Goal: Check status: Check status

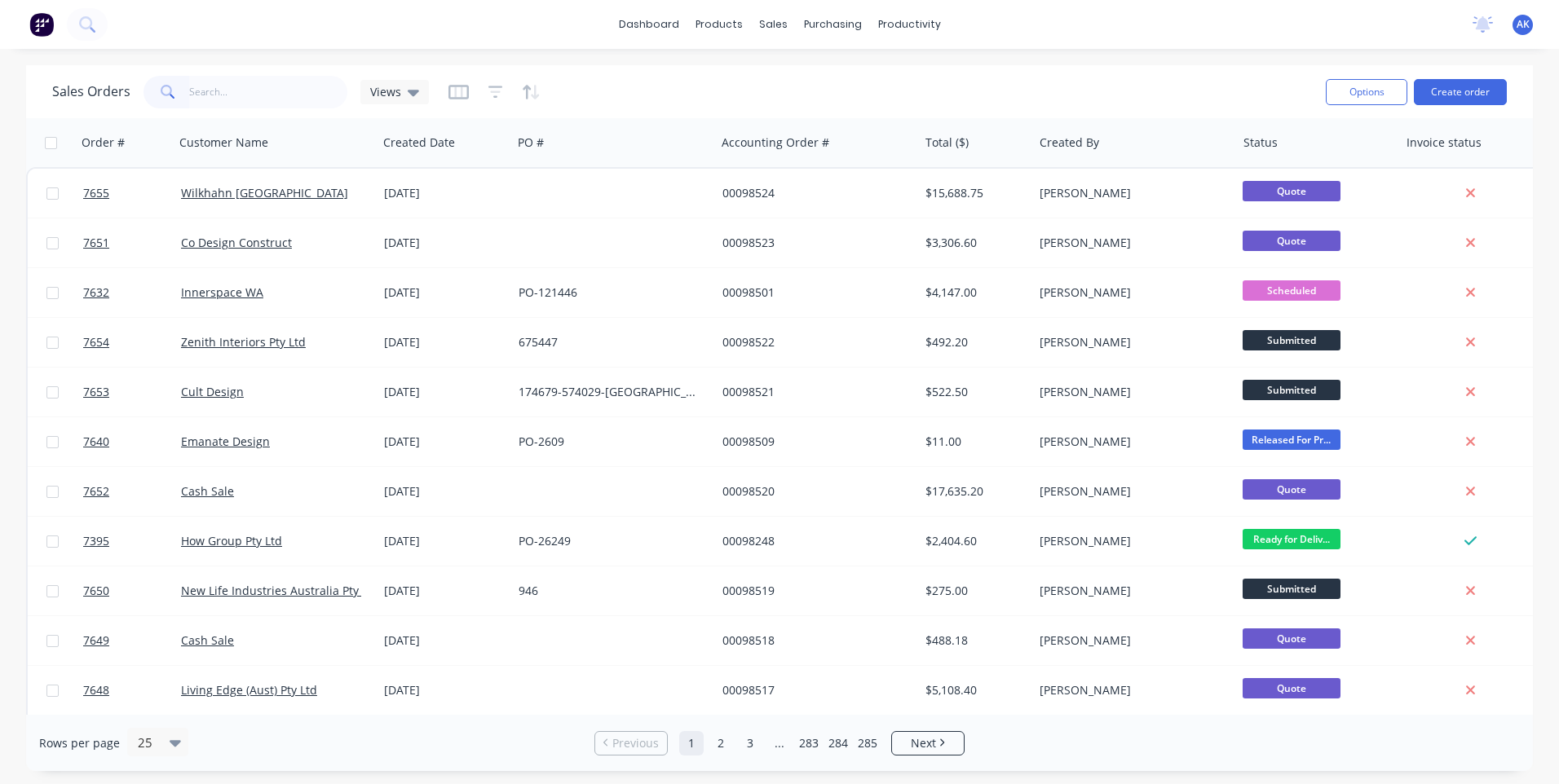
click at [212, 106] on input "text" at bounding box center [269, 92] width 159 height 32
type input "98165"
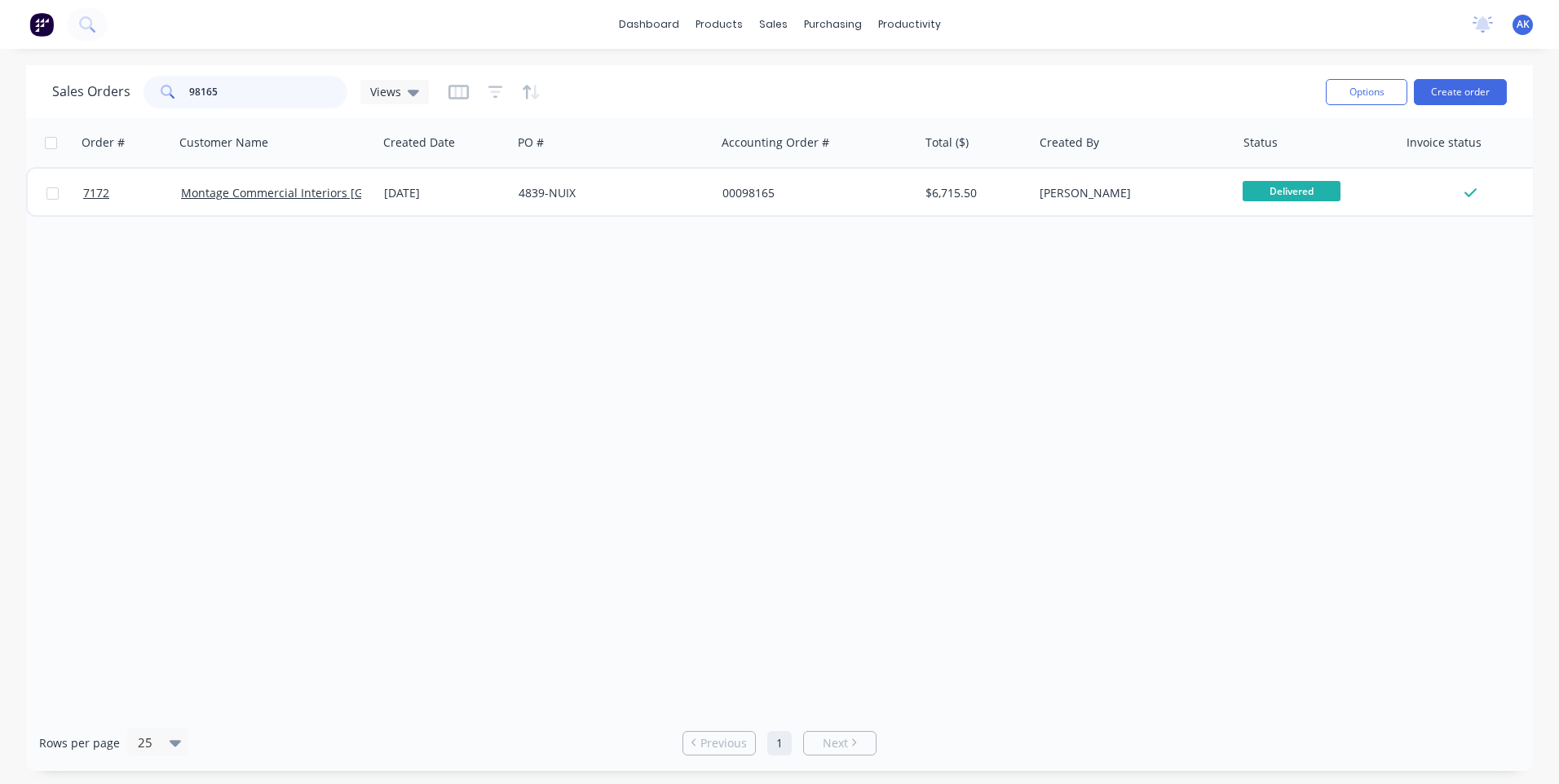
drag, startPoint x: 234, startPoint y: 95, endPoint x: 5, endPoint y: 103, distance: 229.1
click at [5, 103] on div "Sales Orders 98165 Views Options Create order Order # Customer Name Created Dat…" at bounding box center [779, 417] width 1559 height 706
type input "98501"
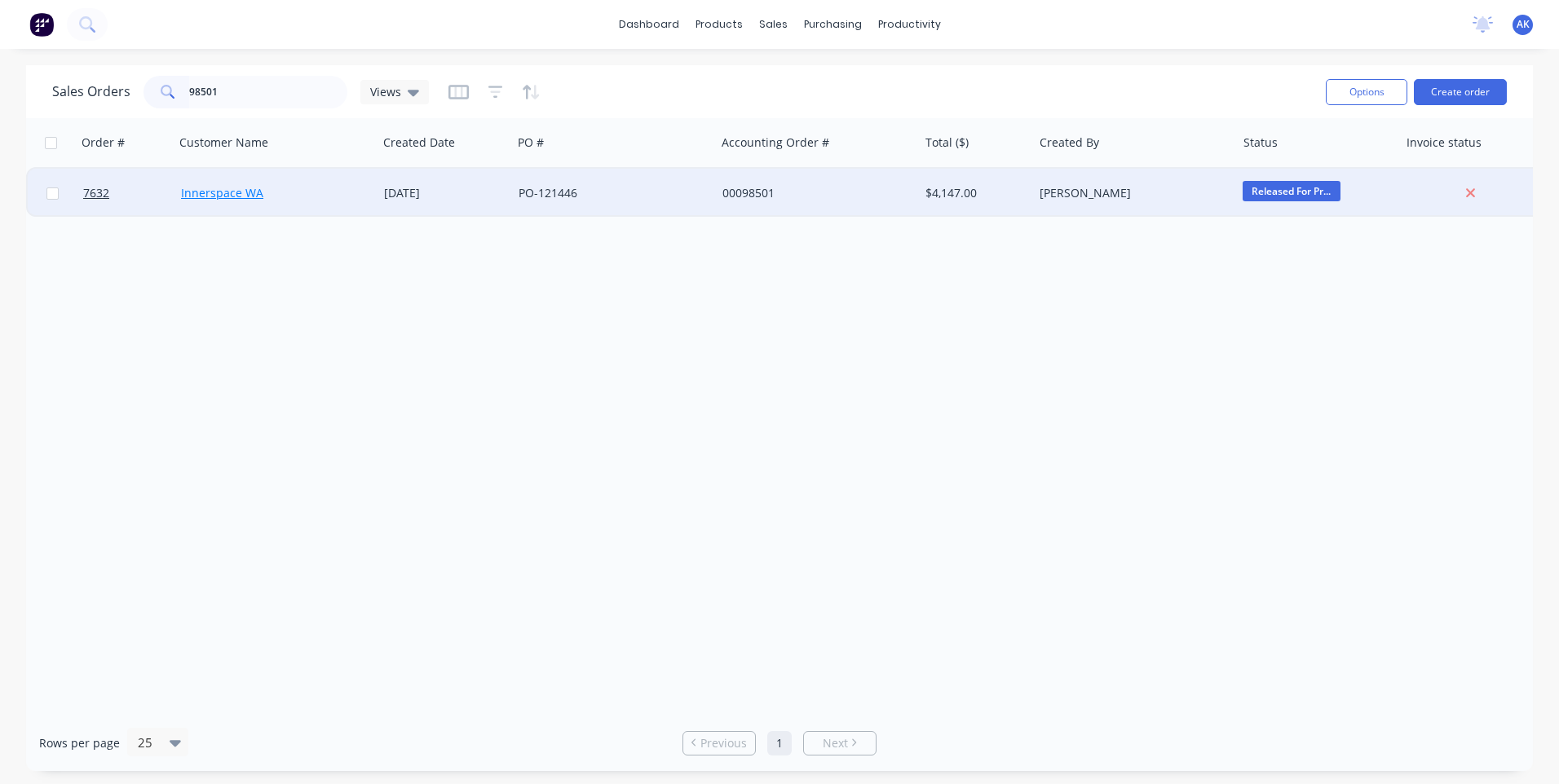
click at [200, 190] on link "Innerspace WA" at bounding box center [222, 192] width 82 height 15
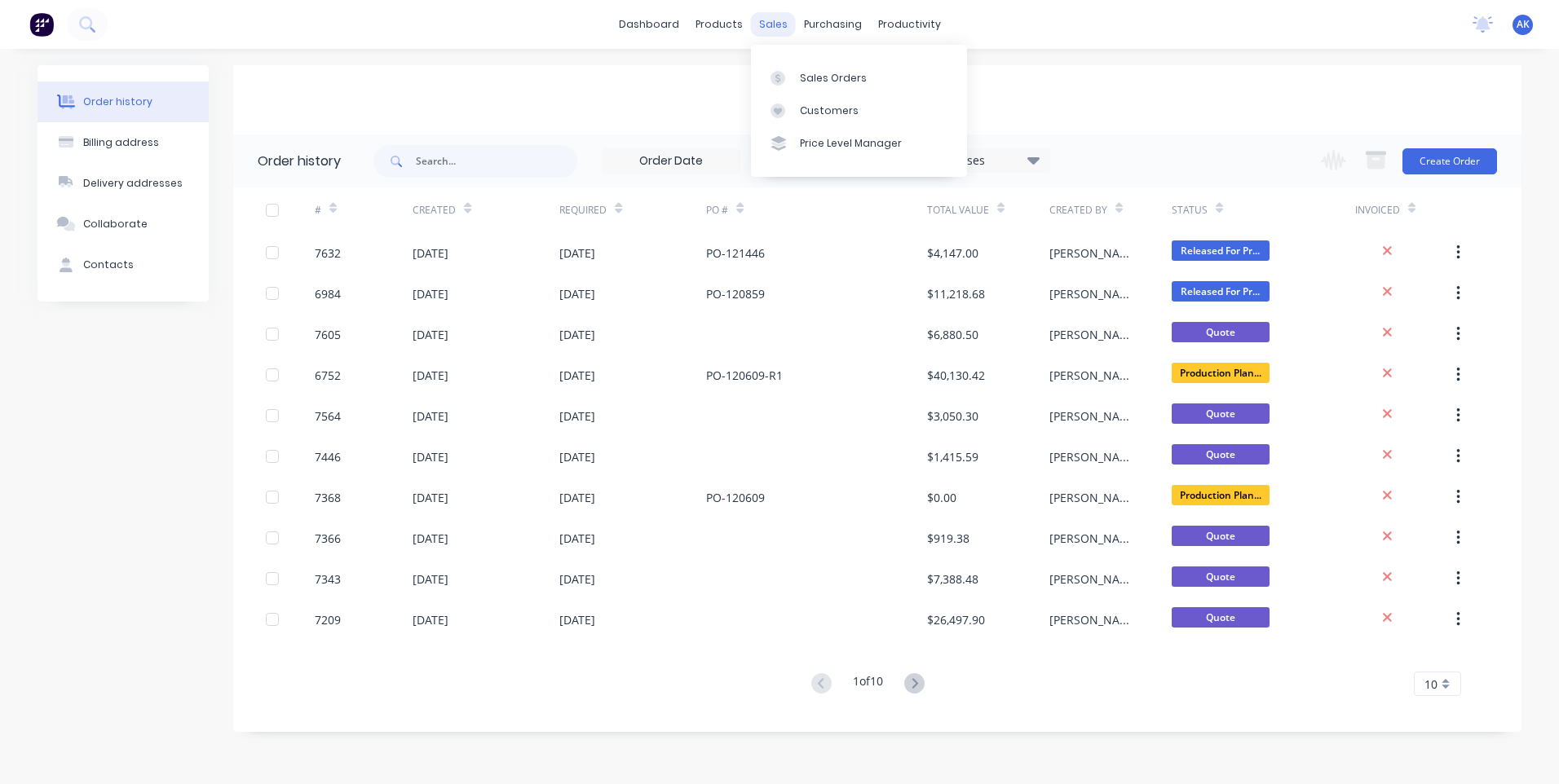
click at [777, 22] on div "sales" at bounding box center [774, 24] width 45 height 24
click at [806, 72] on div "Sales Orders" at bounding box center [833, 78] width 67 height 14
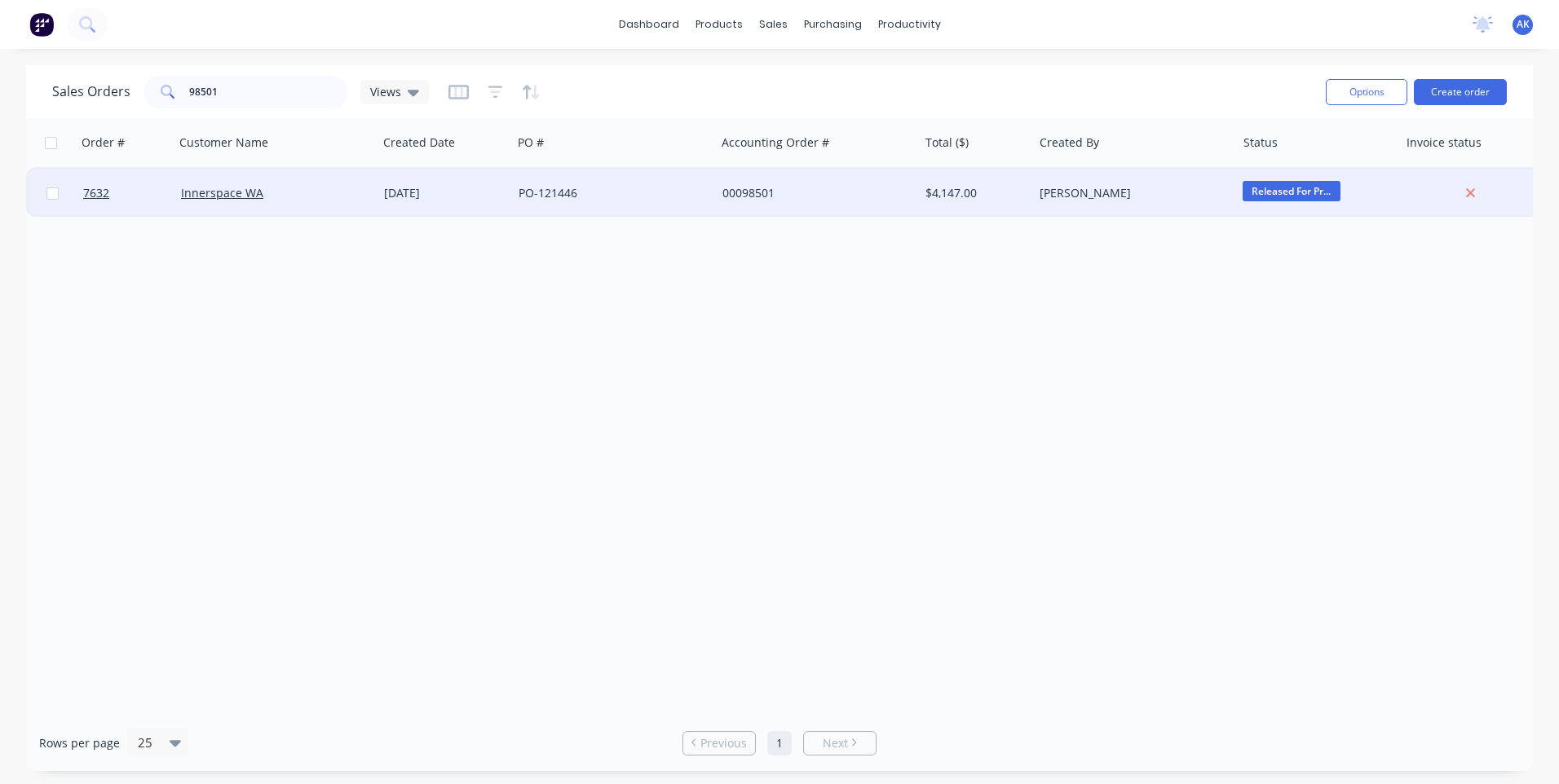
click at [405, 191] on div "[DATE]" at bounding box center [445, 193] width 122 height 16
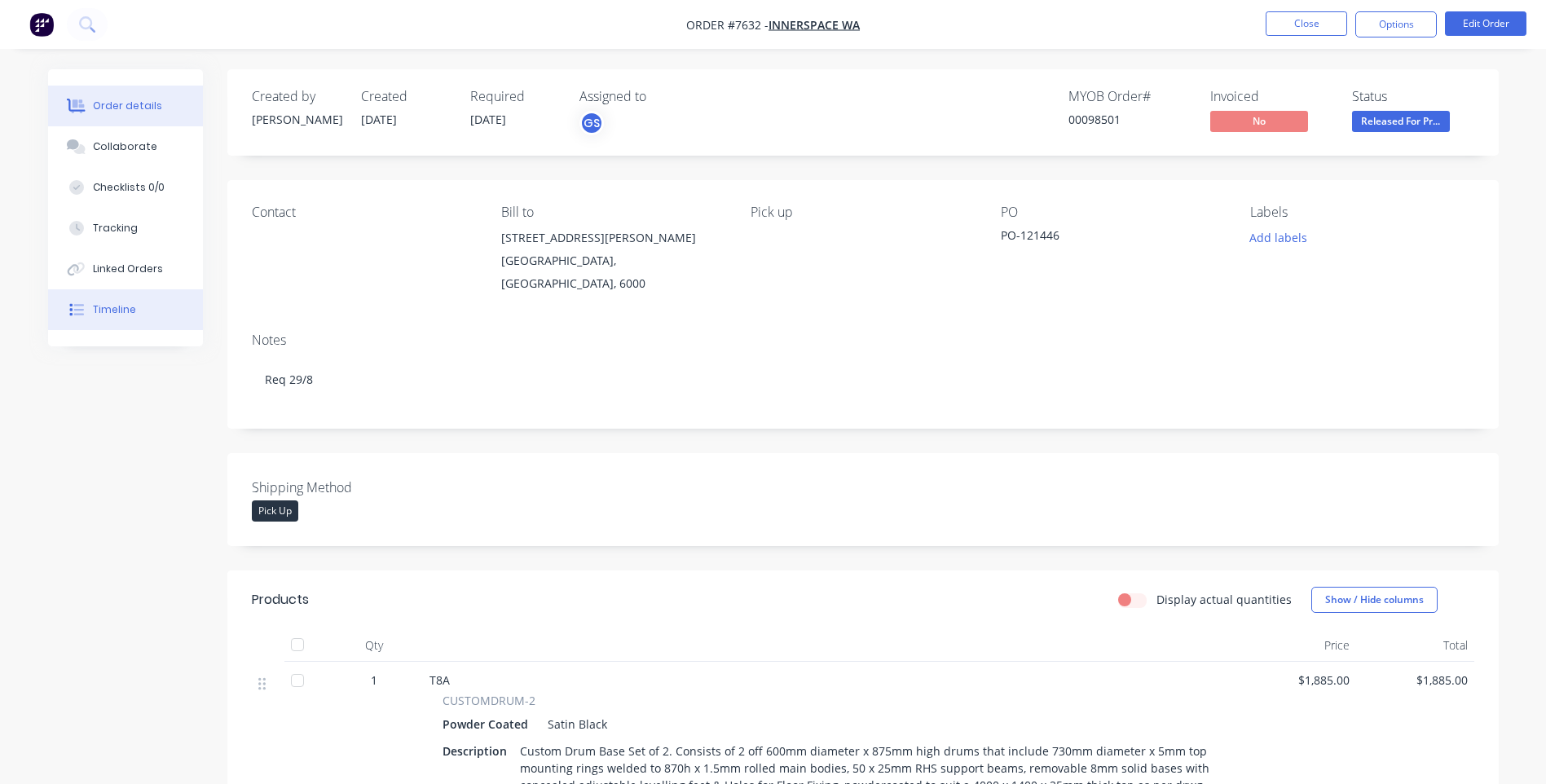
click at [114, 316] on div "Timeline" at bounding box center [114, 309] width 43 height 14
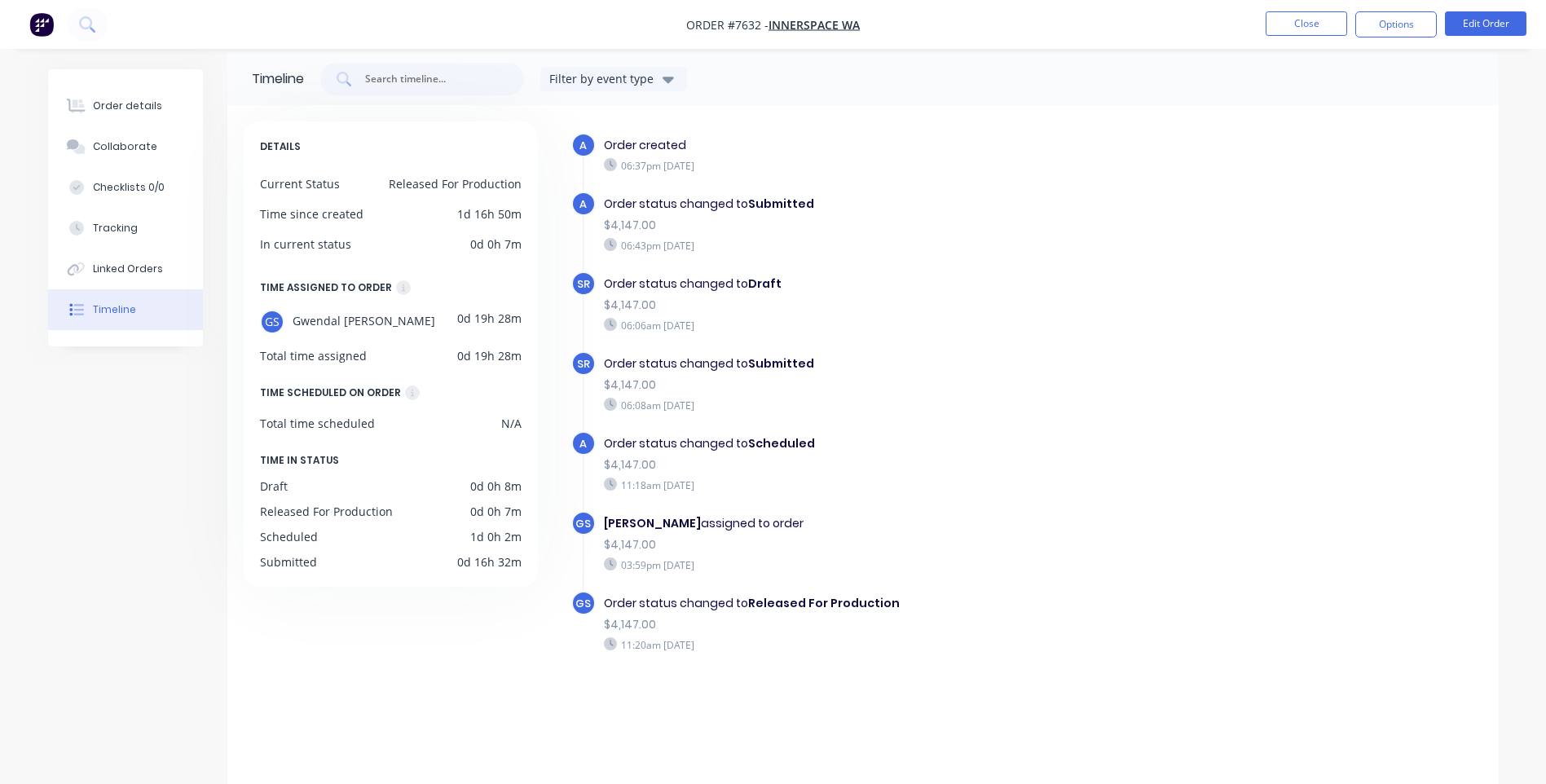
scroll to position [22, 0]
